Goal: Task Accomplishment & Management: Complete application form

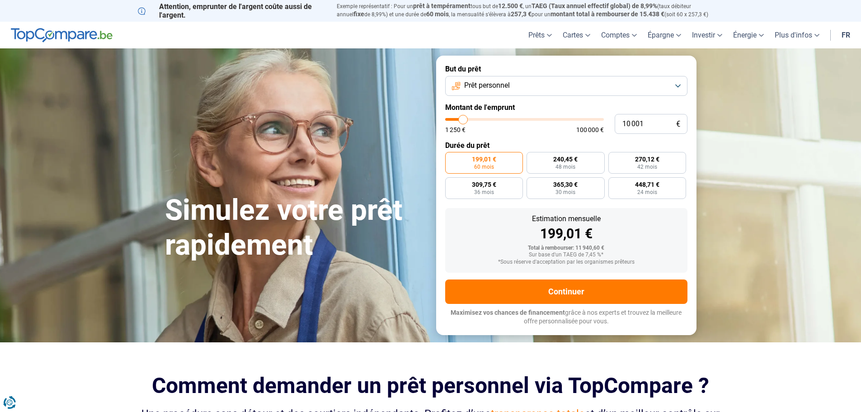
click at [546, 94] on button "Prêt personnel" at bounding box center [566, 86] width 242 height 20
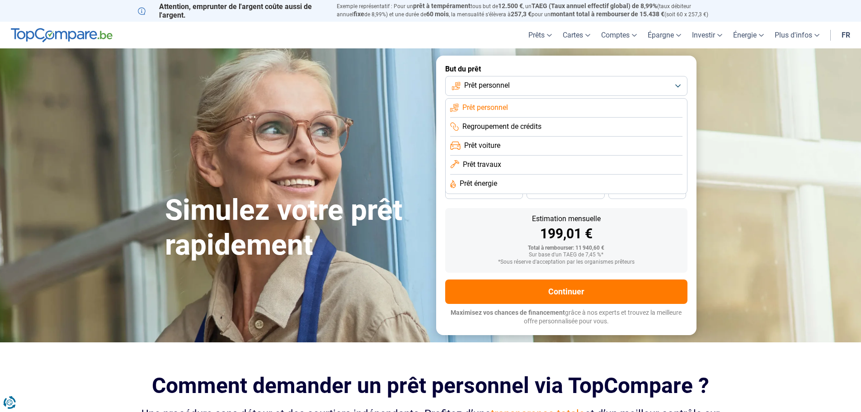
click at [545, 127] on li "Regroupement de crédits" at bounding box center [566, 127] width 232 height 19
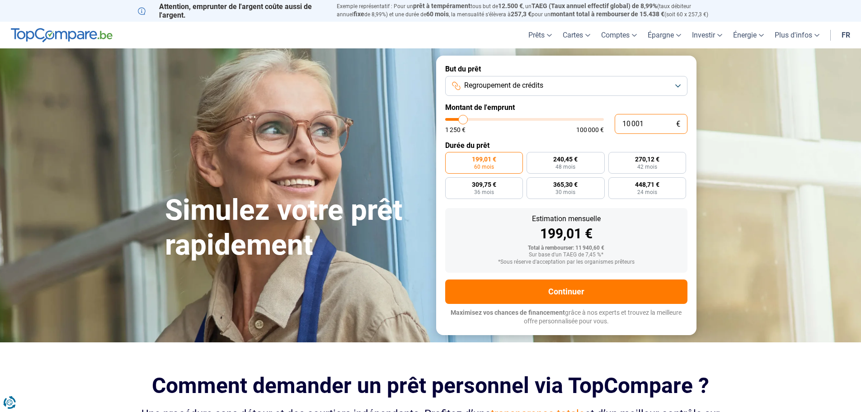
drag, startPoint x: 645, startPoint y: 125, endPoint x: 576, endPoint y: 135, distance: 69.0
click at [576, 135] on form "But du prêt Regroupement de crédits Montant de l'emprunt 10 001 € 1 250 € 100 0…" at bounding box center [566, 195] width 260 height 279
type input "2"
type input "1250"
type input "23"
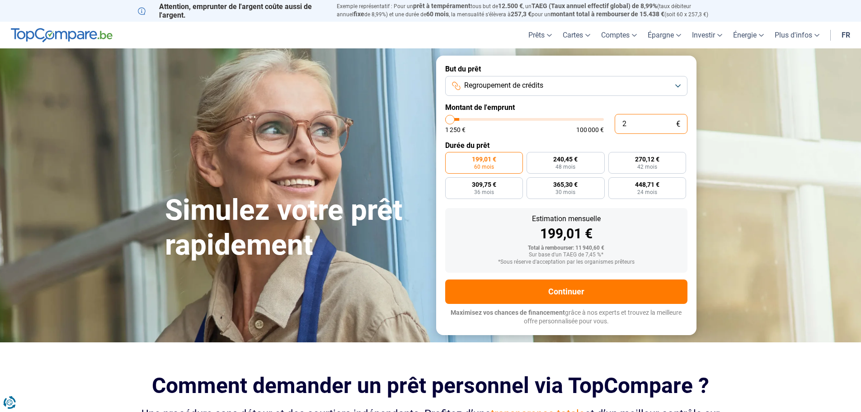
type input "1250"
type input "230"
type input "1250"
type input "2 300"
type input "2250"
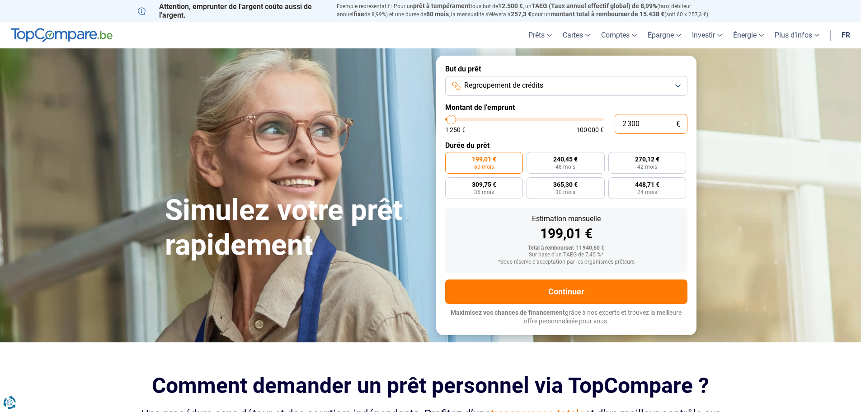
type input "23 000"
type input "23000"
radio input "false"
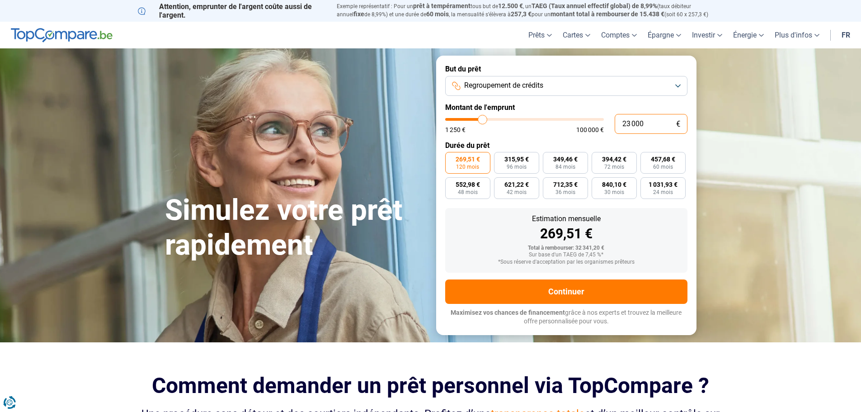
type input "23 000"
click at [693, 247] on form "But du prêt Regroupement de crédits Montant de l'emprunt 23 000 € 1 250 € 100 0…" at bounding box center [566, 195] width 260 height 279
click at [669, 162] on span "457,68 €" at bounding box center [663, 159] width 24 height 6
click at [646, 158] on input "457,68 € 60 mois" at bounding box center [643, 155] width 6 height 6
radio input "true"
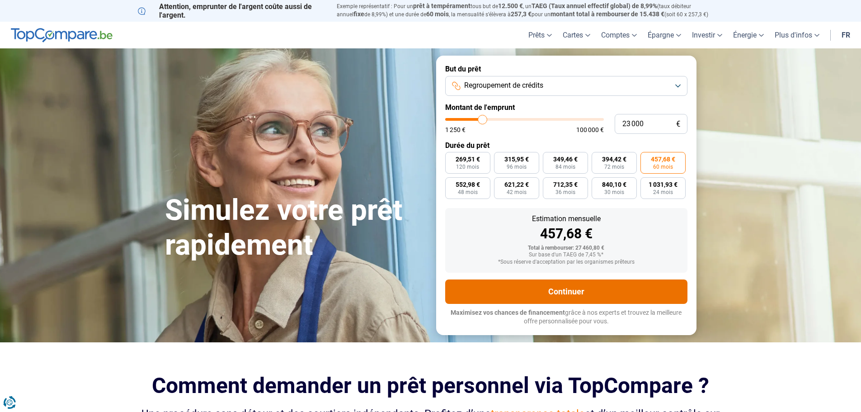
click at [610, 287] on button "Continuer" at bounding box center [566, 291] width 242 height 24
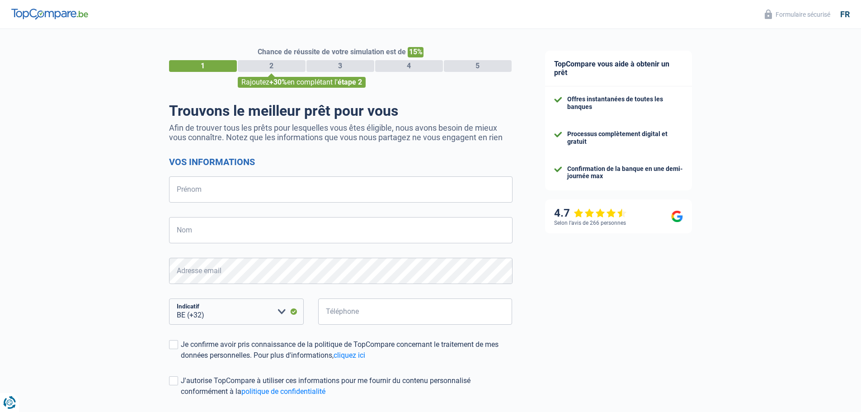
select select "32"
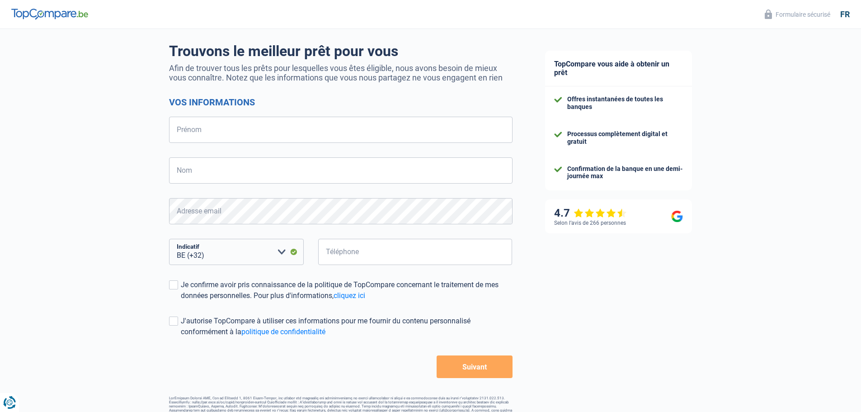
scroll to position [79, 0]
